Goal: Information Seeking & Learning: Learn about a topic

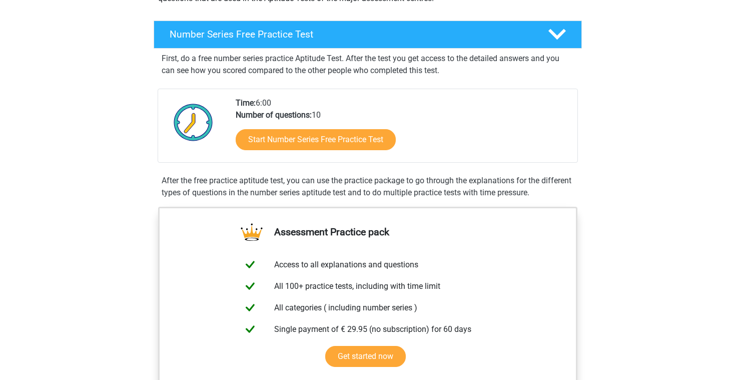
scroll to position [161, 0]
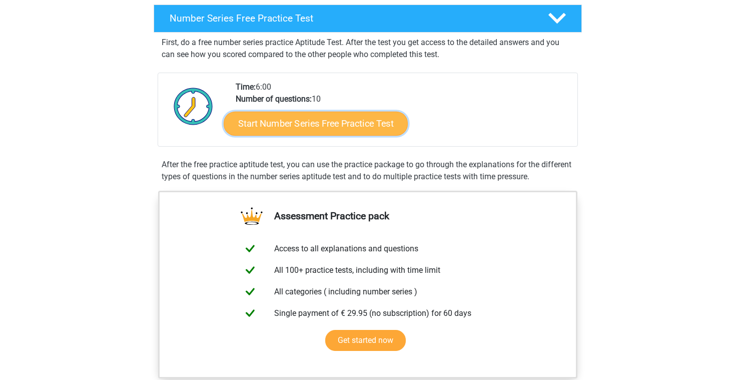
click at [343, 128] on link "Start Number Series Free Practice Test" at bounding box center [316, 123] width 184 height 24
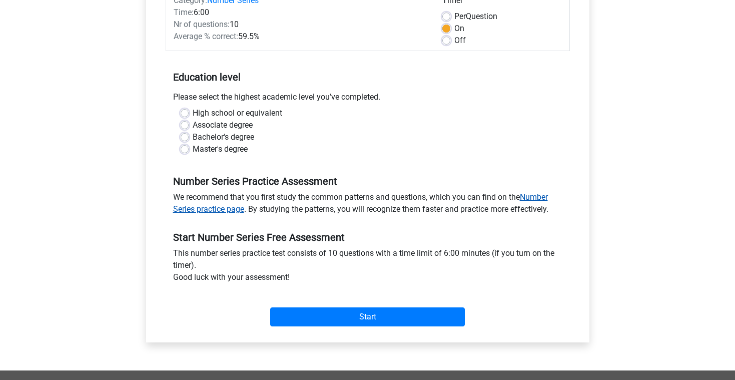
scroll to position [147, 0]
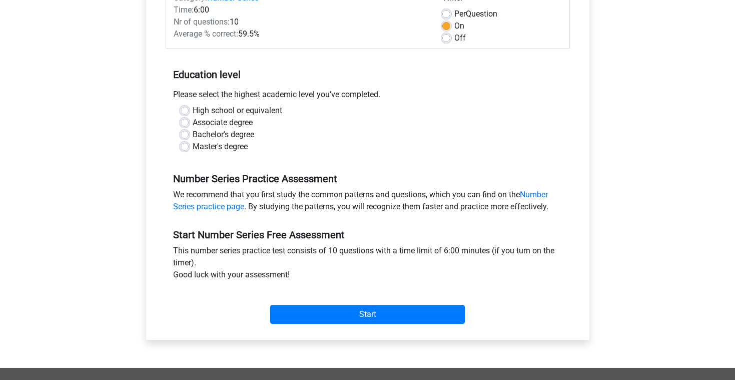
click at [193, 148] on label "Master's degree" at bounding box center [220, 147] width 55 height 12
click at [183, 148] on input "Master's degree" at bounding box center [185, 146] width 8 height 10
radio input "true"
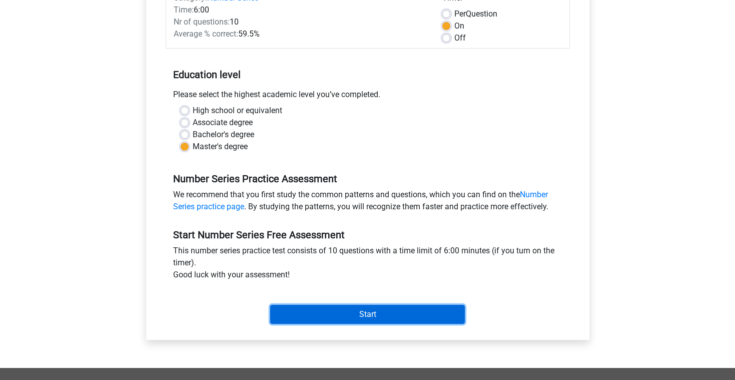
click at [306, 314] on input "Start" at bounding box center [367, 314] width 195 height 19
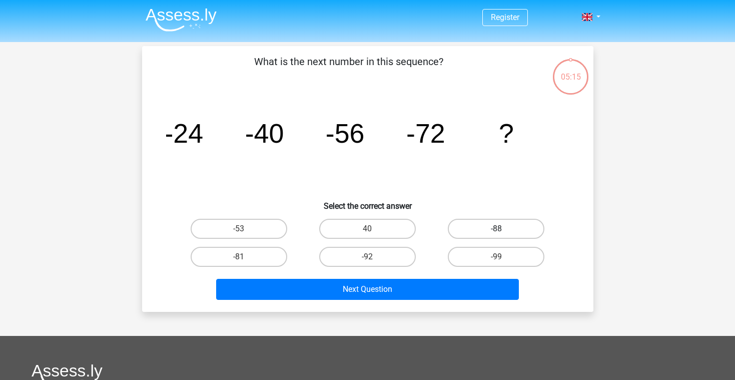
click at [479, 222] on label "-88" at bounding box center [496, 229] width 97 height 20
click at [496, 229] on input "-88" at bounding box center [499, 232] width 7 height 7
radio input "true"
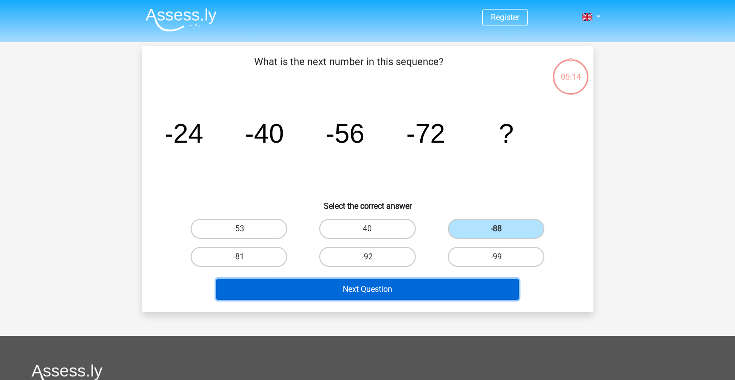
click at [401, 296] on button "Next Question" at bounding box center [367, 289] width 303 height 21
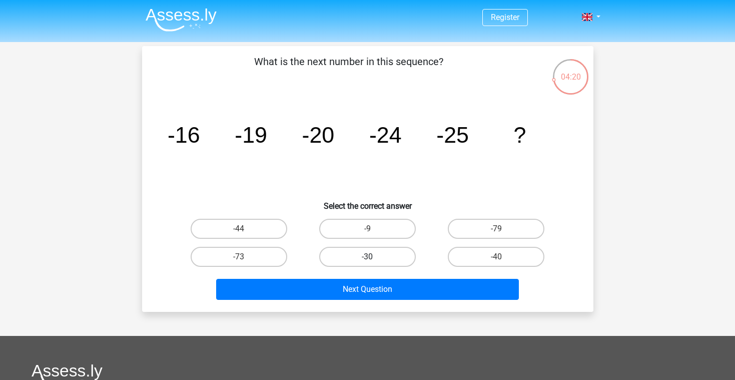
click at [389, 252] on label "-30" at bounding box center [367, 257] width 97 height 20
click at [374, 257] on input "-30" at bounding box center [370, 260] width 7 height 7
radio input "true"
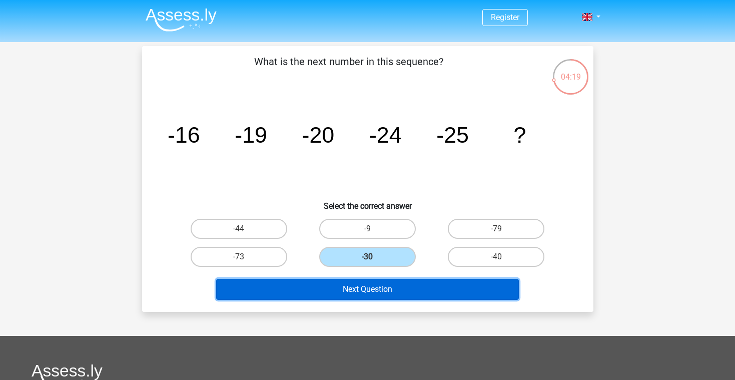
click at [372, 287] on button "Next Question" at bounding box center [367, 289] width 303 height 21
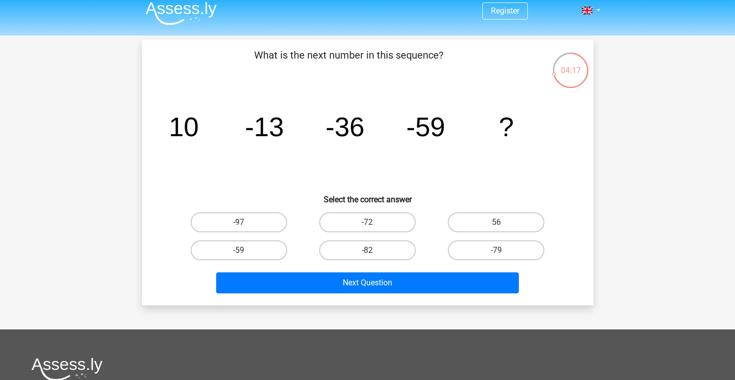
scroll to position [3, 0]
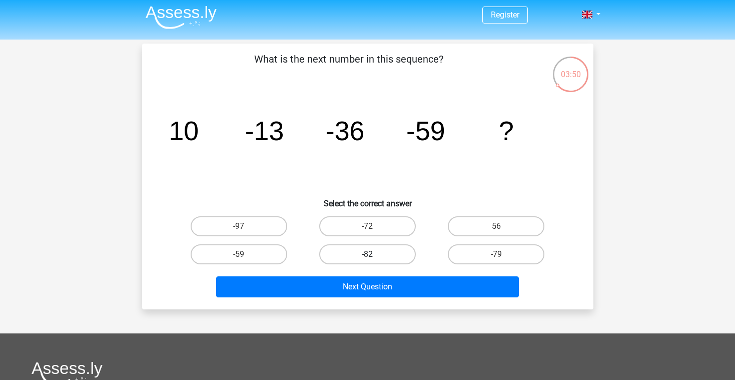
click at [346, 252] on label "-82" at bounding box center [367, 254] width 97 height 20
click at [367, 254] on input "-82" at bounding box center [370, 257] width 7 height 7
radio input "true"
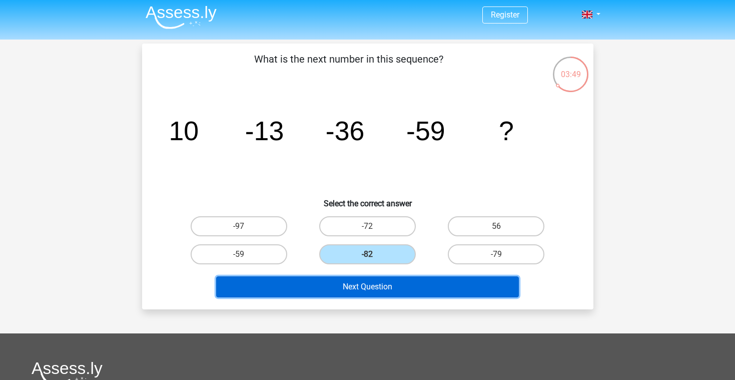
click at [346, 297] on button "Next Question" at bounding box center [367, 286] width 303 height 21
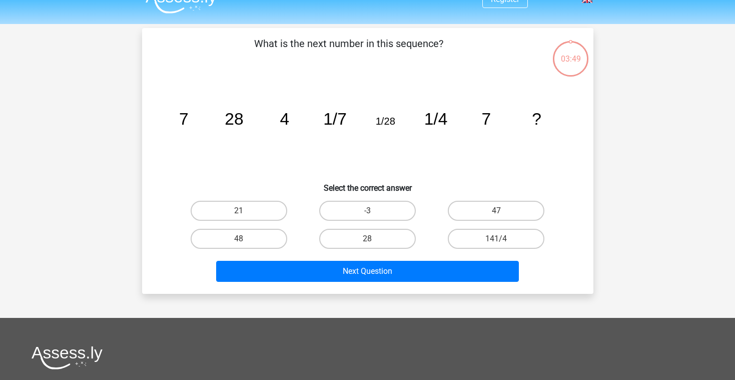
scroll to position [0, 0]
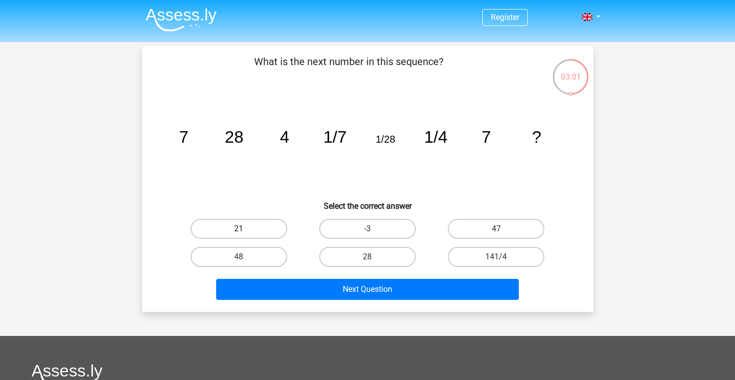
click at [264, 230] on label "21" at bounding box center [239, 229] width 97 height 20
click at [245, 230] on input "21" at bounding box center [242, 232] width 7 height 7
radio input "true"
click at [373, 261] on input "28" at bounding box center [370, 260] width 7 height 7
radio input "true"
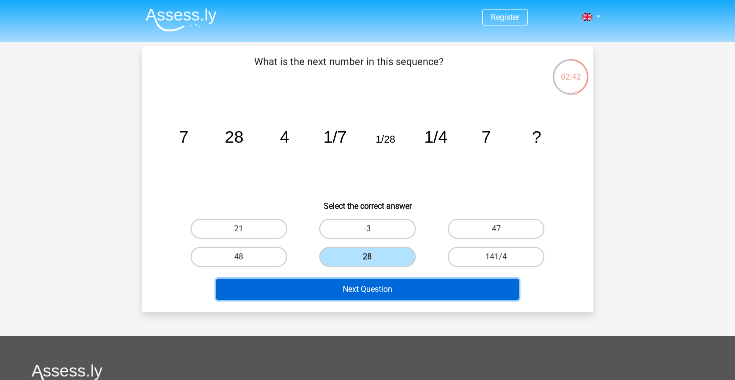
click at [364, 293] on button "Next Question" at bounding box center [367, 289] width 303 height 21
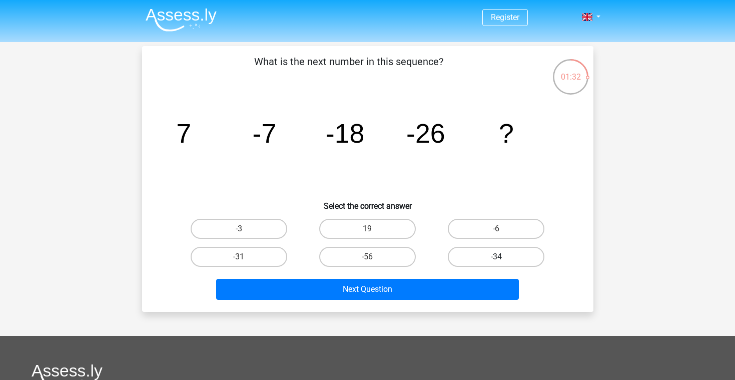
click at [473, 249] on label "-34" at bounding box center [496, 257] width 97 height 20
click at [496, 257] on input "-34" at bounding box center [499, 260] width 7 height 7
radio input "true"
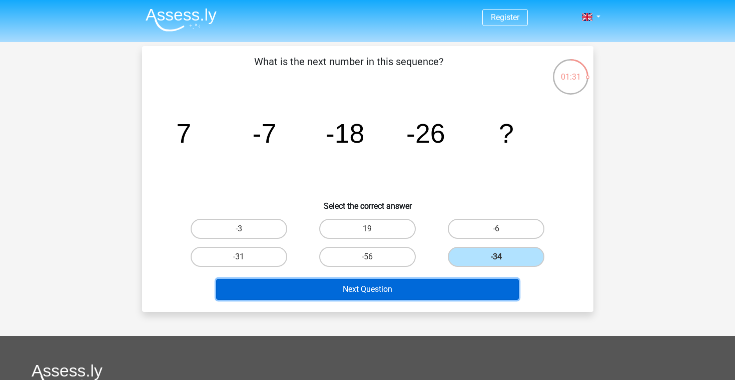
click at [455, 281] on button "Next Question" at bounding box center [367, 289] width 303 height 21
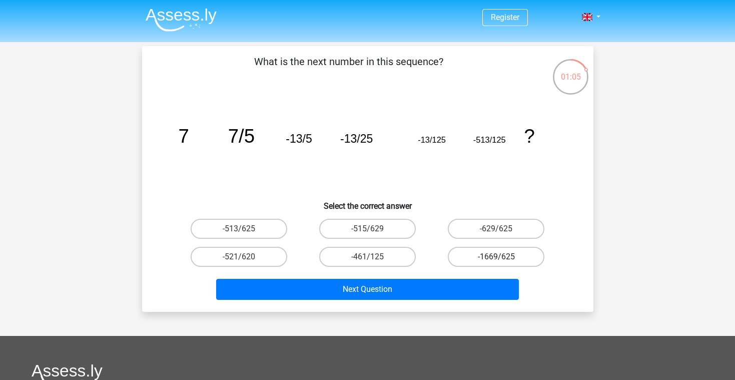
click at [463, 248] on label "-1669/625" at bounding box center [496, 257] width 97 height 20
click at [496, 257] on input "-1669/625" at bounding box center [499, 260] width 7 height 7
radio input "true"
click at [262, 224] on label "-513/625" at bounding box center [239, 229] width 97 height 20
click at [245, 229] on input "-513/625" at bounding box center [242, 232] width 7 height 7
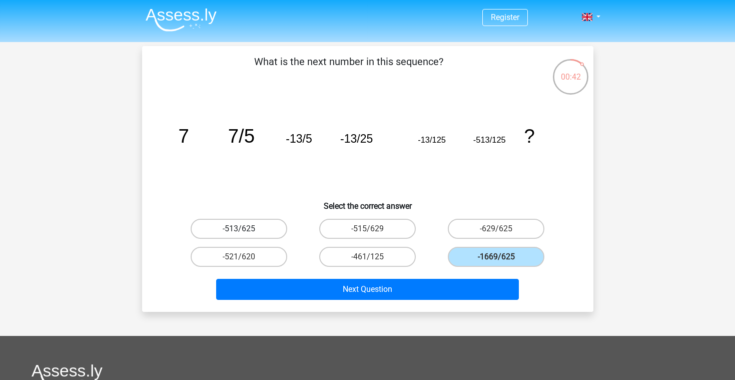
radio input "true"
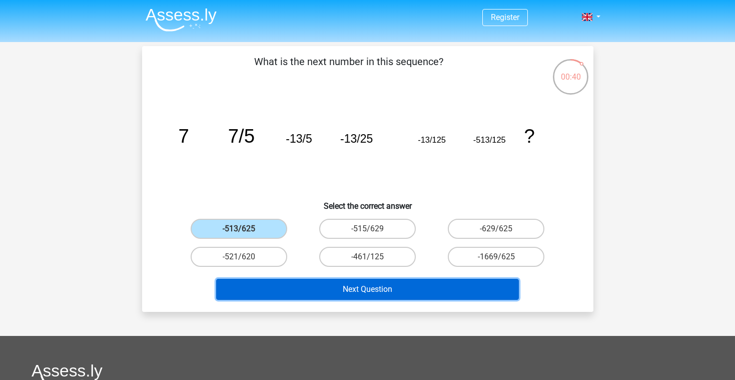
click at [388, 291] on button "Next Question" at bounding box center [367, 289] width 303 height 21
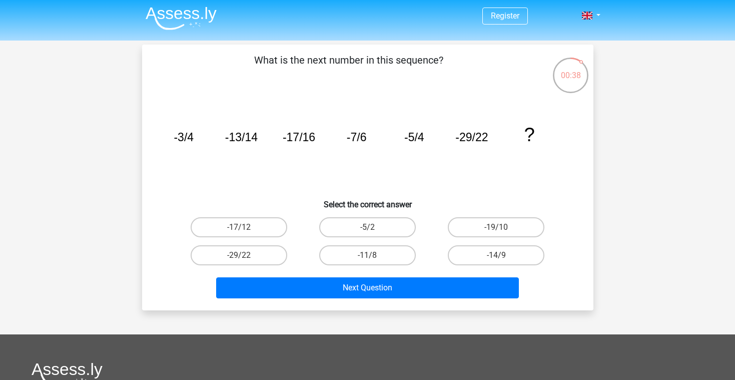
scroll to position [1, 0]
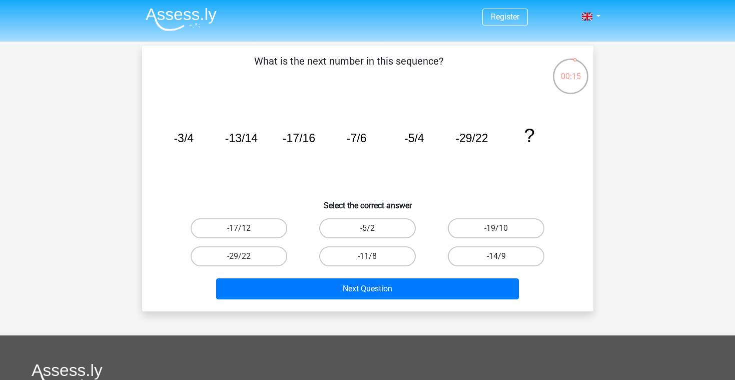
click at [490, 262] on label "-14/9" at bounding box center [496, 256] width 97 height 20
click at [496, 262] on input "-14/9" at bounding box center [499, 259] width 7 height 7
radio input "true"
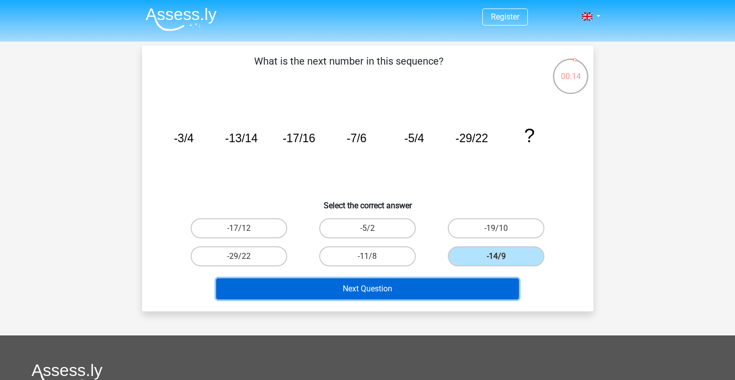
click at [466, 291] on button "Next Question" at bounding box center [367, 288] width 303 height 21
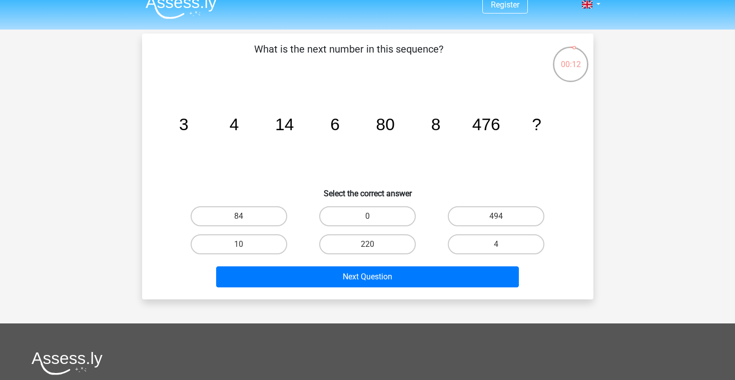
scroll to position [11, 0]
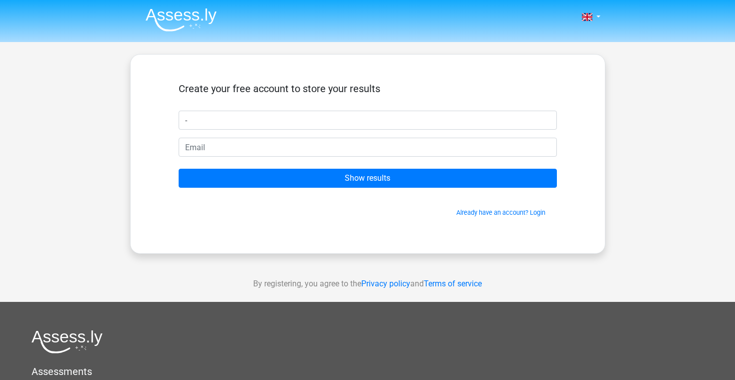
type input "-"
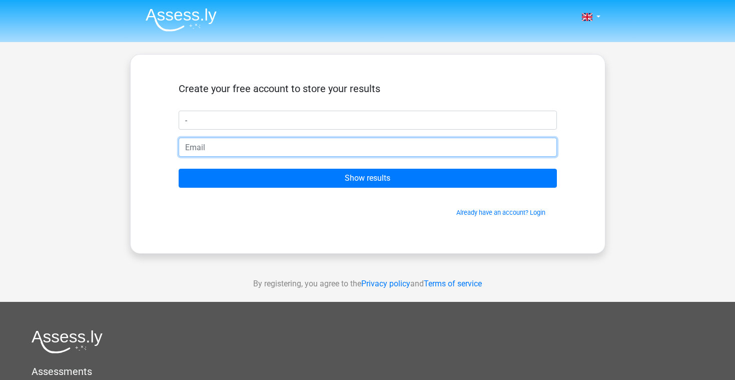
click at [443, 151] on input "email" at bounding box center [368, 147] width 378 height 19
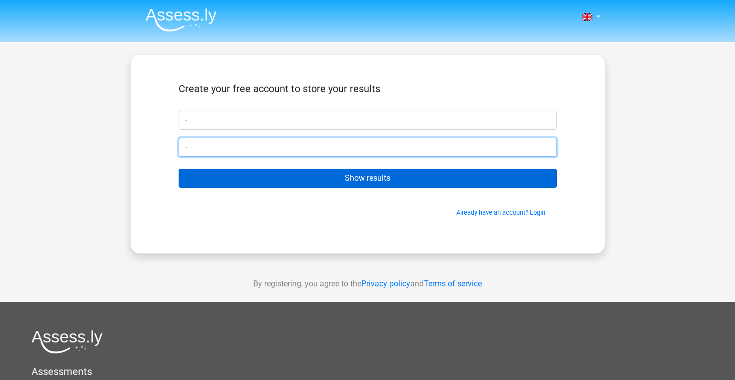
type input "-"
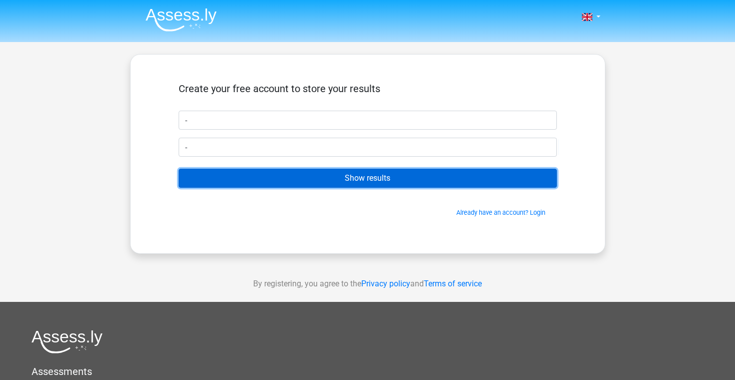
click at [433, 178] on input "Show results" at bounding box center [368, 178] width 378 height 19
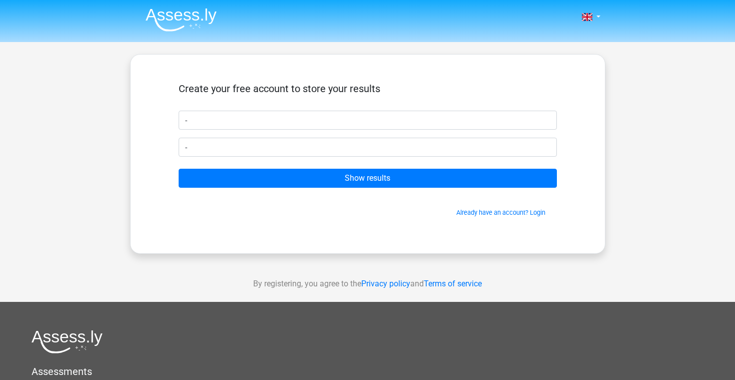
click at [363, 157] on form "Create your free account to store your results - - Show results Already have an…" at bounding box center [368, 150] width 378 height 135
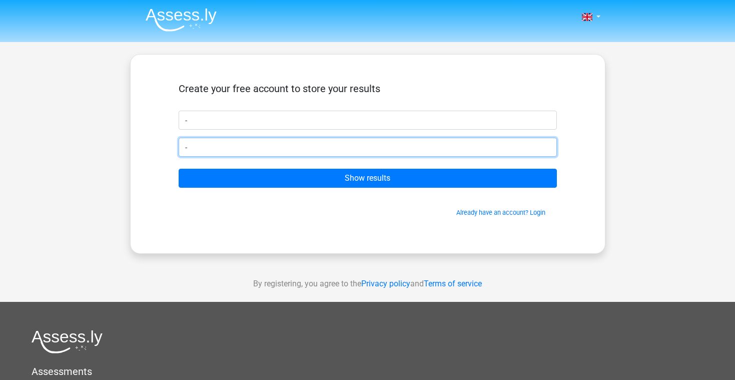
click at [355, 153] on input "-" at bounding box center [368, 147] width 378 height 19
type input "1"
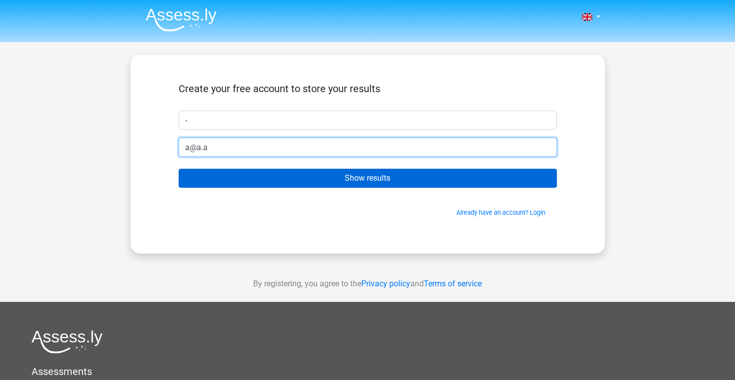
type input "a@a.a"
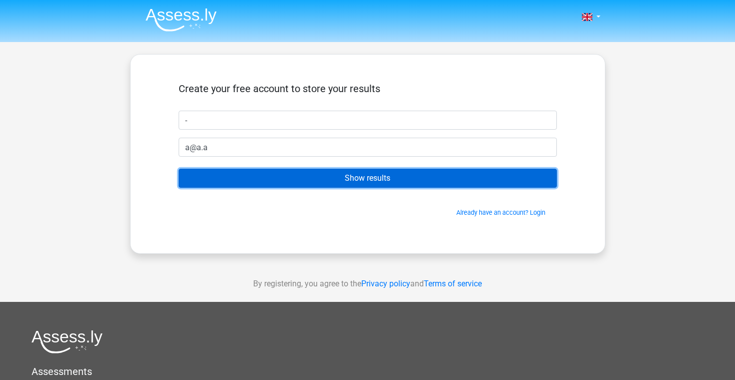
click at [416, 174] on input "Show results" at bounding box center [368, 178] width 378 height 19
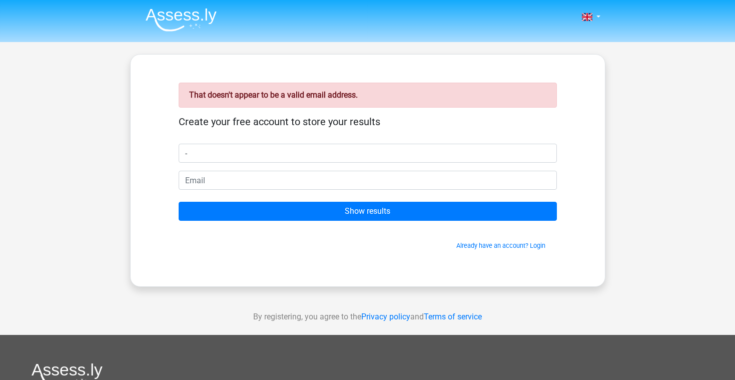
type input "-"
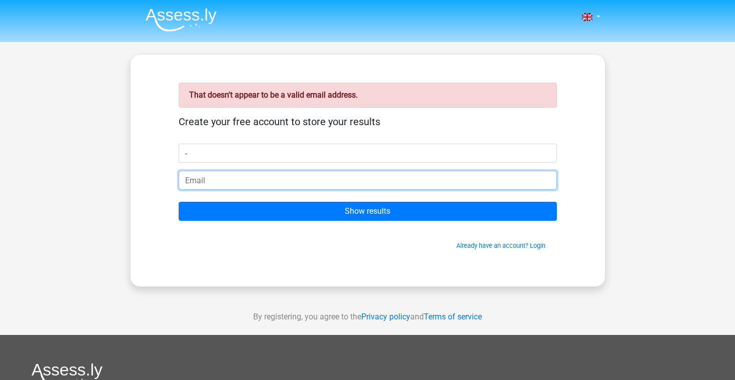
click at [408, 185] on input "email" at bounding box center [368, 180] width 378 height 19
click at [421, 181] on input "email" at bounding box center [368, 180] width 378 height 19
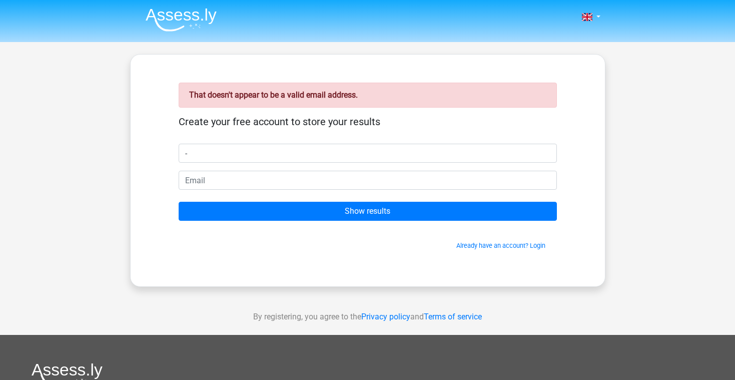
click at [439, 270] on div "That doesn't appear to be a valid email address. Create your free account to st…" at bounding box center [367, 170] width 475 height 233
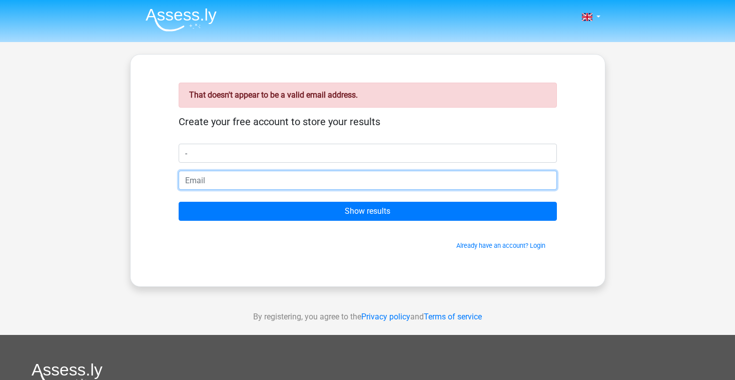
click at [440, 186] on input "email" at bounding box center [368, 180] width 378 height 19
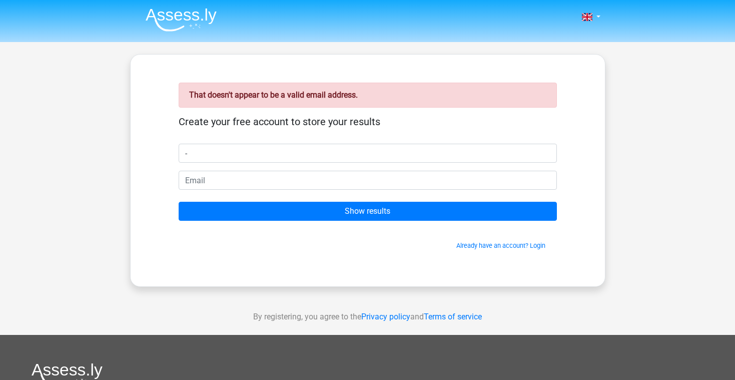
click at [428, 243] on span "Already have an account? Login" at bounding box center [368, 246] width 370 height 10
click at [595, 12] on link at bounding box center [588, 17] width 20 height 12
